Goal: Task Accomplishment & Management: Manage account settings

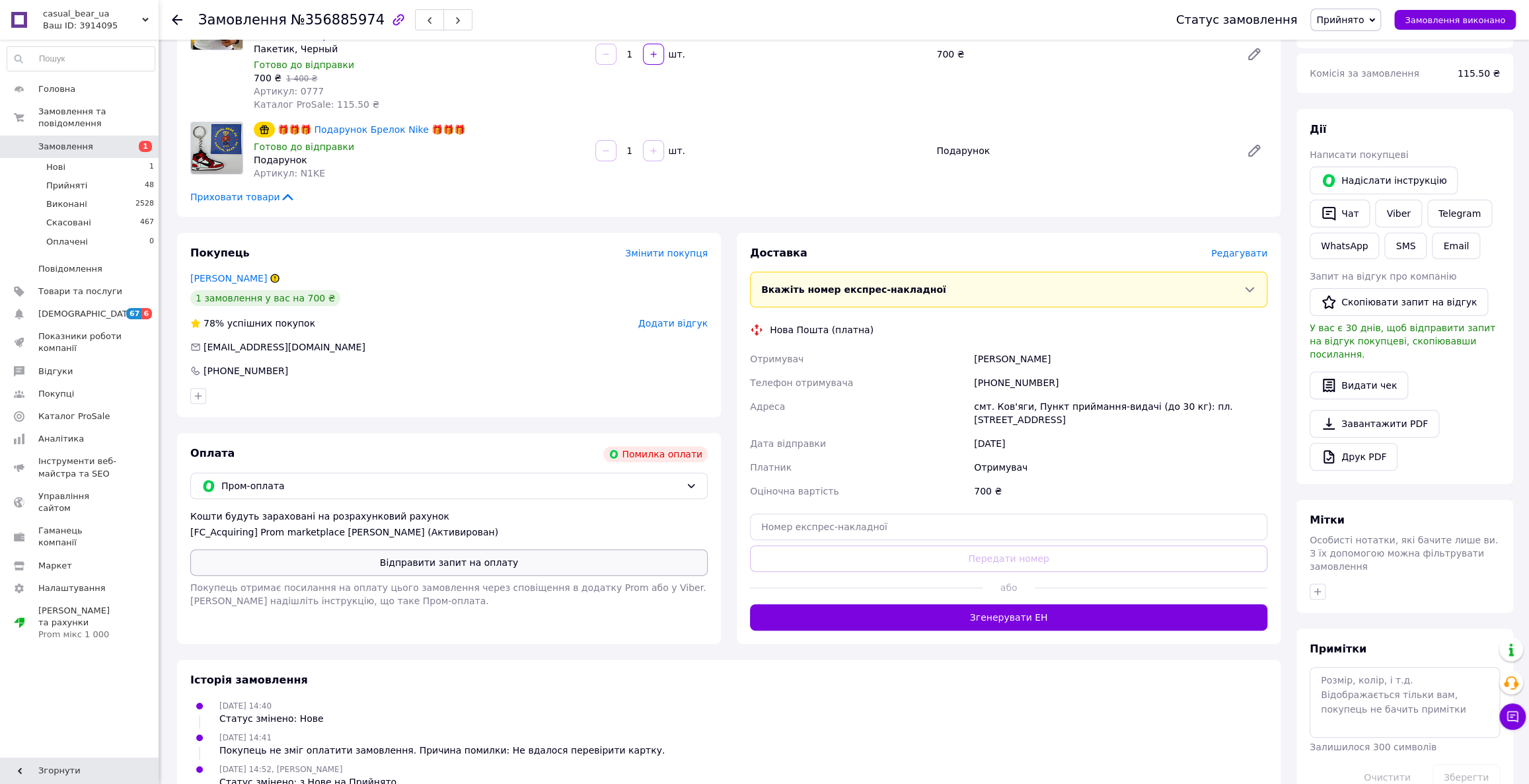
scroll to position [175, 0]
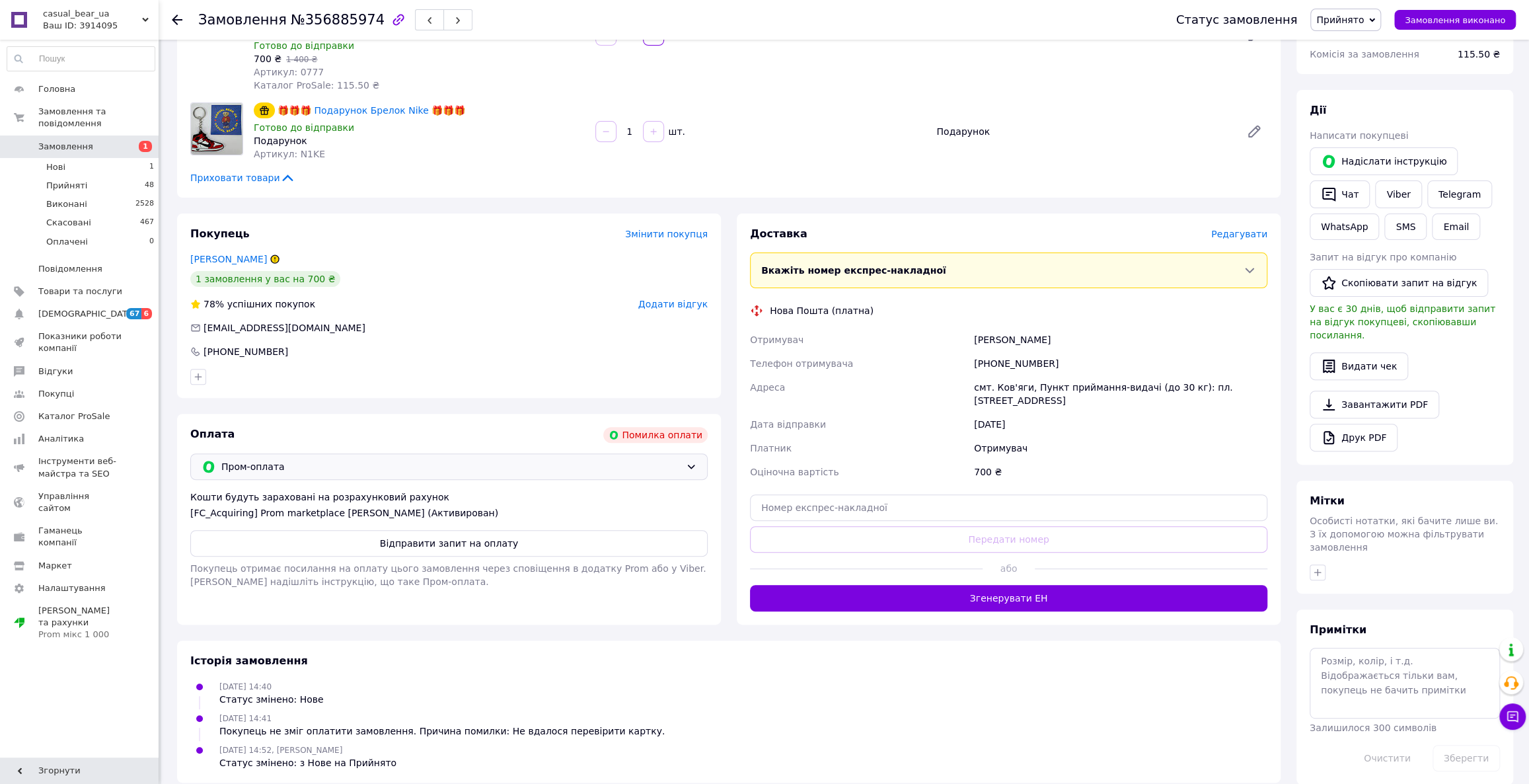
click at [281, 464] on span "Пром-оплата" at bounding box center [451, 467] width 460 height 15
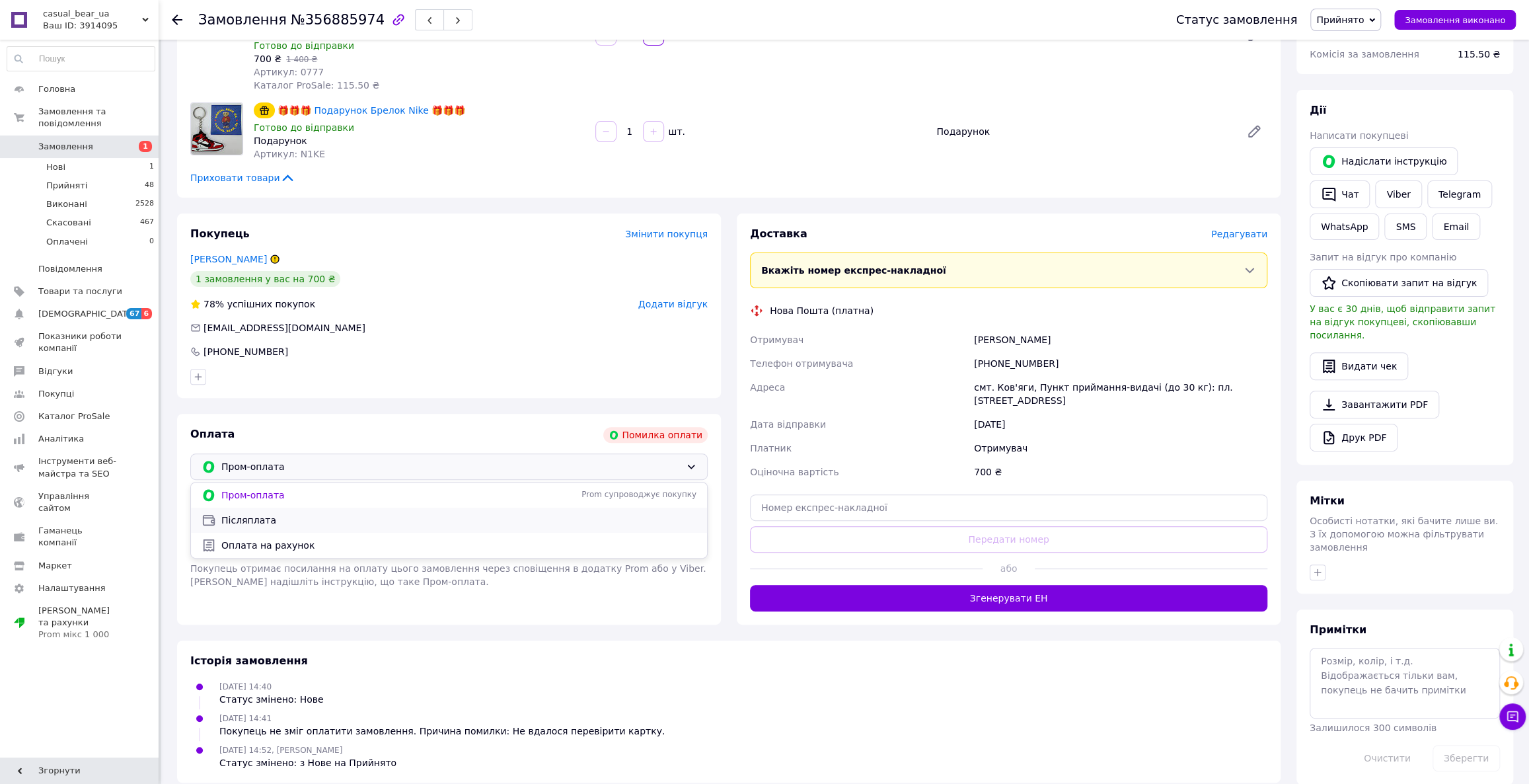
click at [275, 521] on span "Післяплата" at bounding box center [459, 520] width 475 height 13
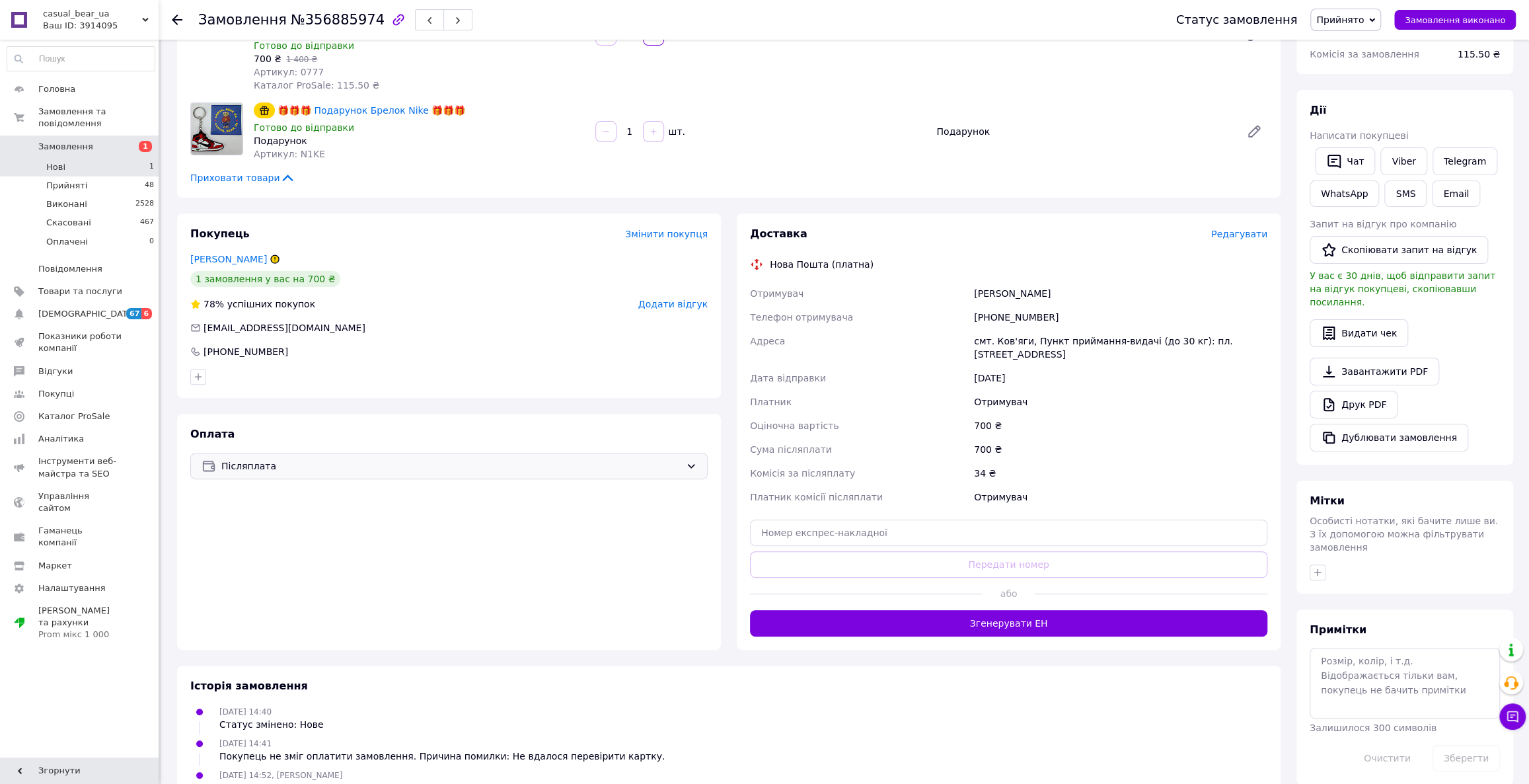
click at [30, 158] on li "Нові 1" at bounding box center [81, 167] width 162 height 19
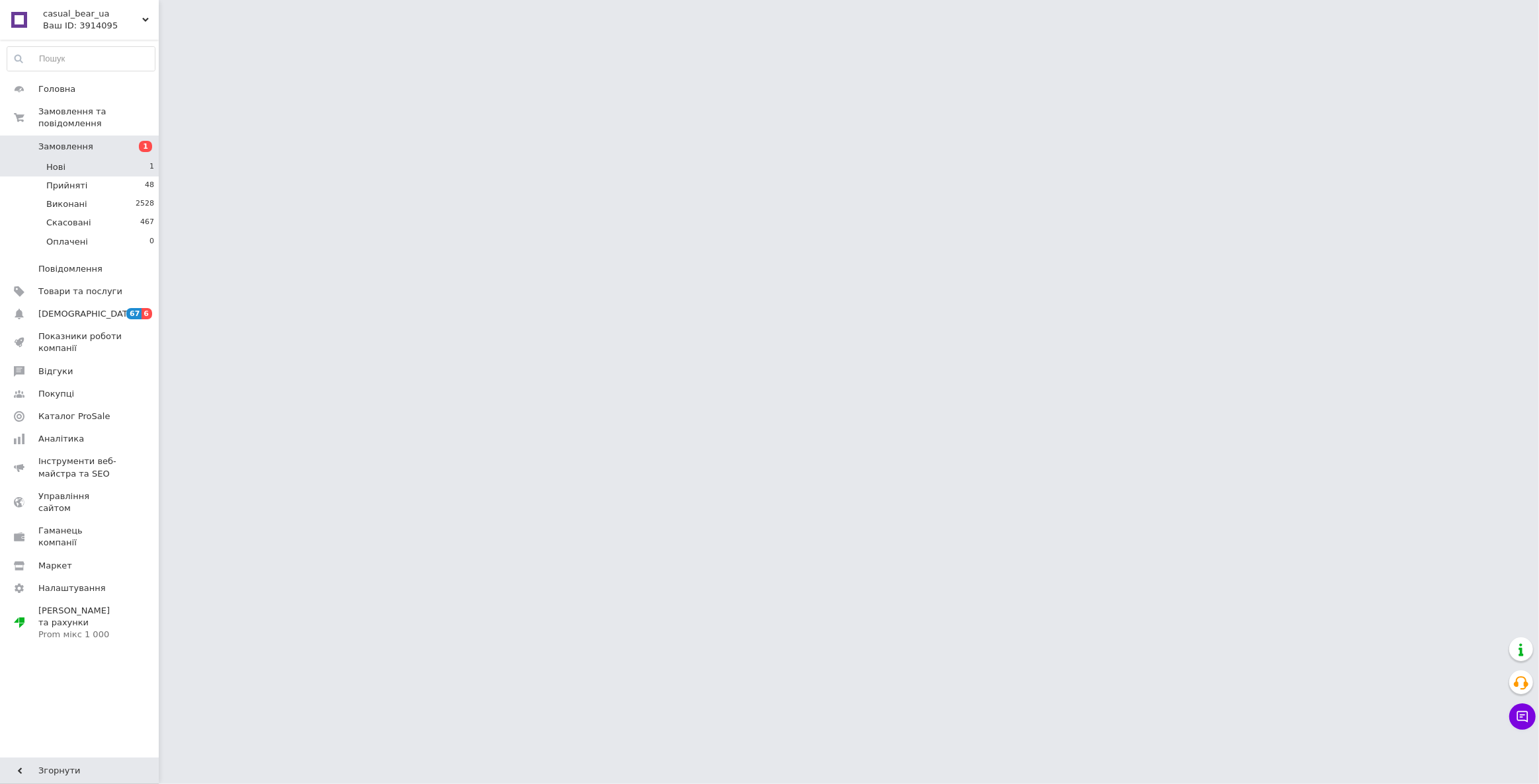
click at [59, 162] on span "Нові" at bounding box center [56, 167] width 20 height 12
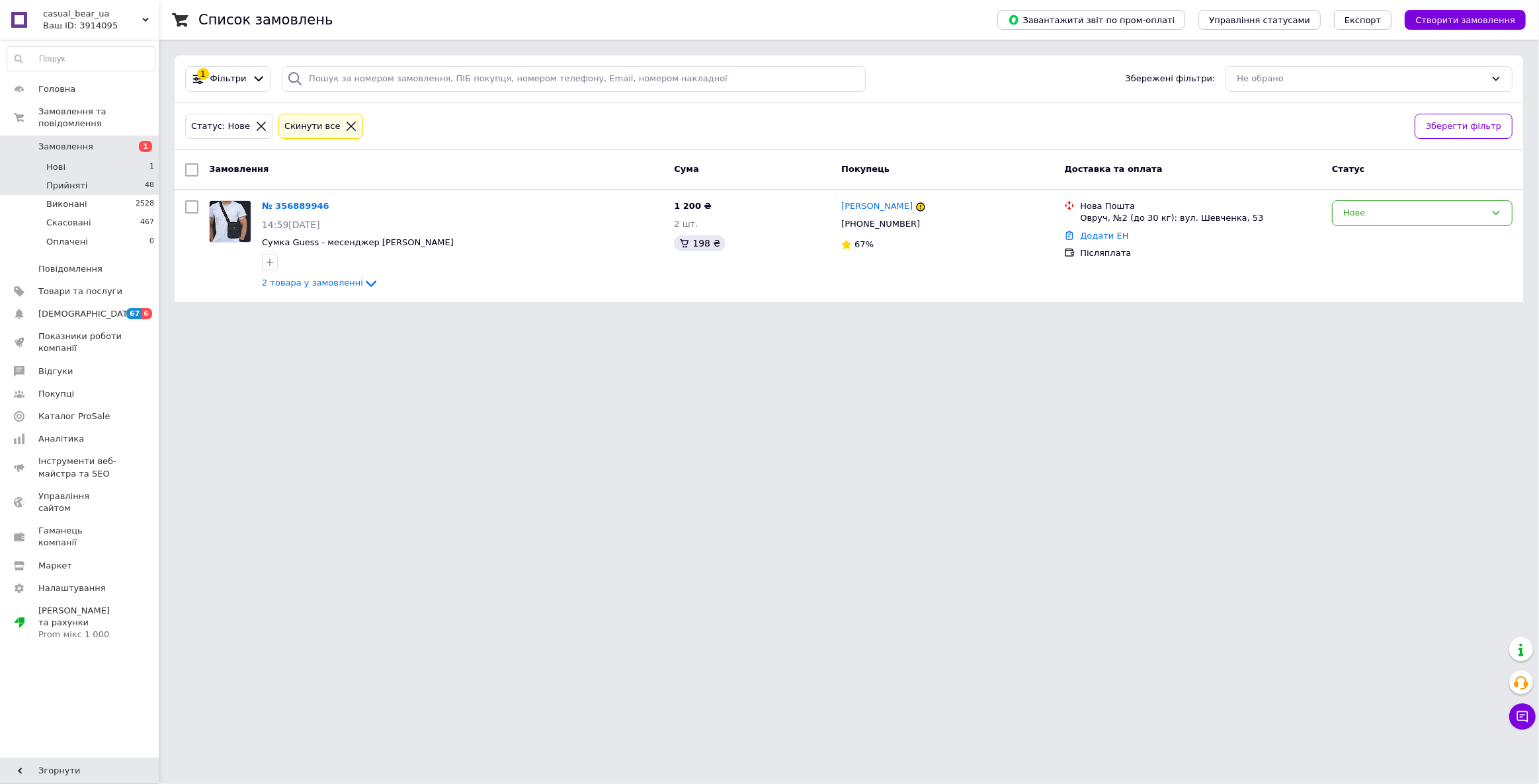
click at [70, 180] on span "Прийняті" at bounding box center [66, 185] width 41 height 12
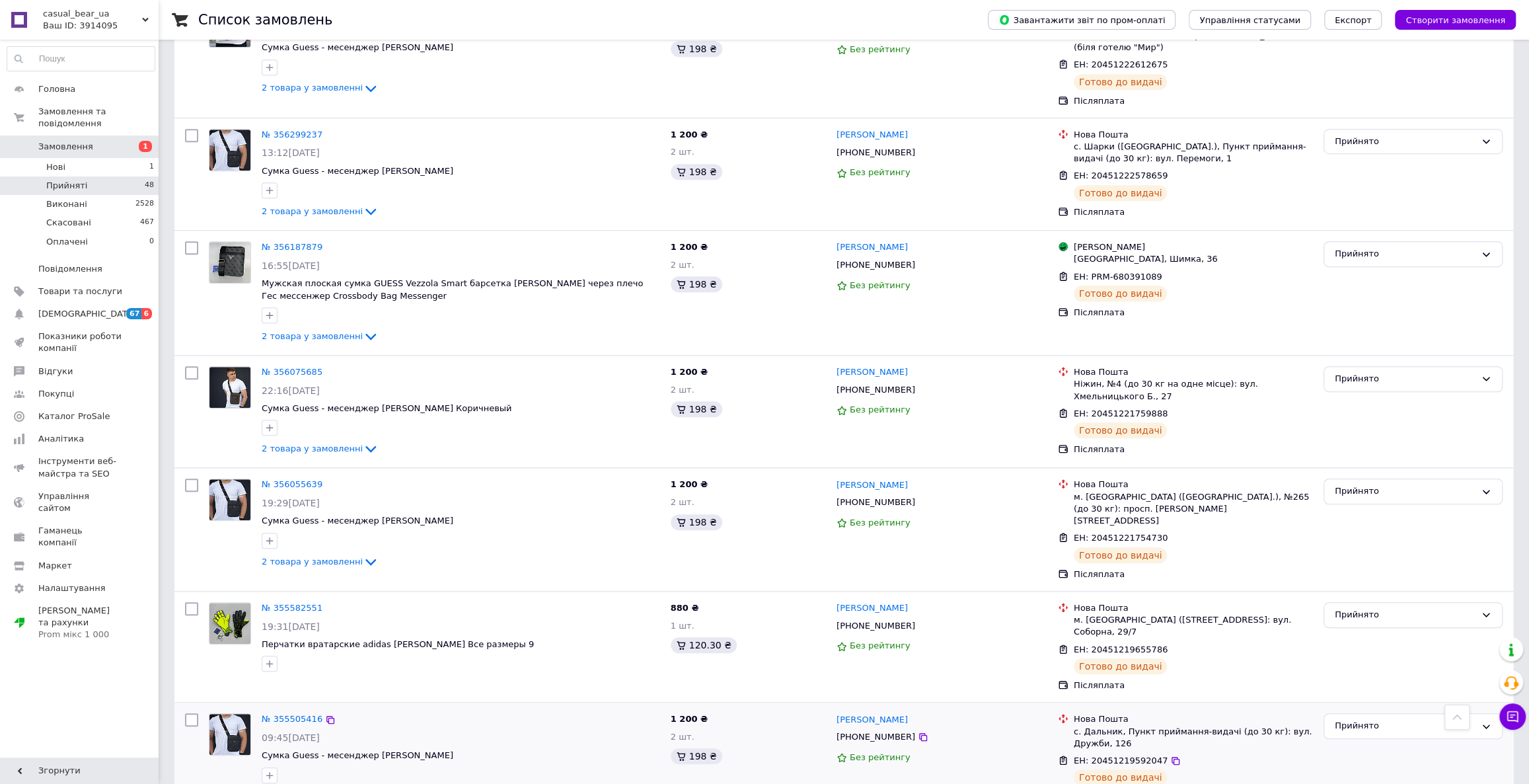
scroll to position [5015, 0]
